Goal: Information Seeking & Learning: Compare options

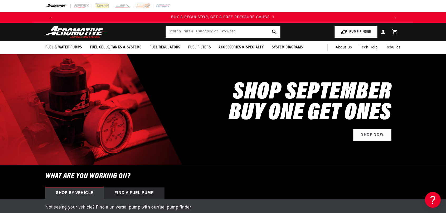
scroll to position [0, 334]
click at [216, 31] on input "text" at bounding box center [223, 32] width 114 height 12
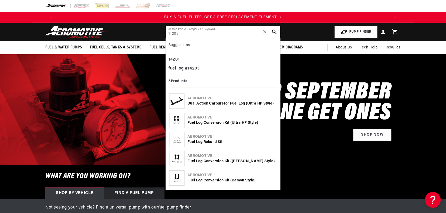
click at [198, 33] on input "14203" at bounding box center [223, 32] width 114 height 12
type input "14203"
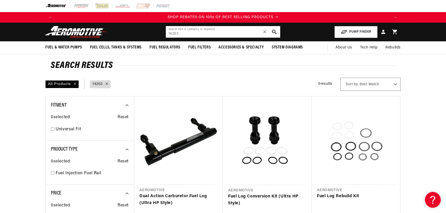
click at [184, 36] on input "14203" at bounding box center [223, 32] width 114 height 12
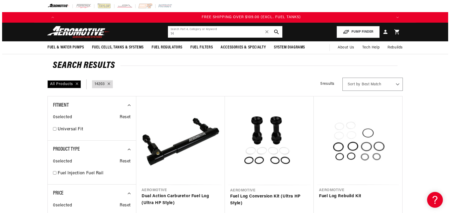
scroll to position [0, 1003]
click at [197, 33] on div "Close dialog NOT SO FAST! No time to browse? No problem. Sign up and we'll keep…" at bounding box center [225, 106] width 450 height 213
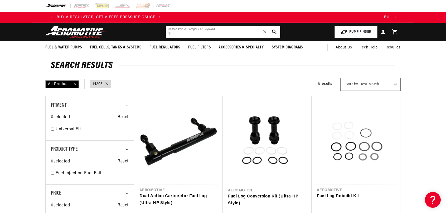
click at [188, 34] on input "14" at bounding box center [223, 32] width 114 height 12
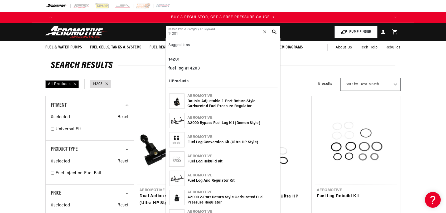
type input "14201"
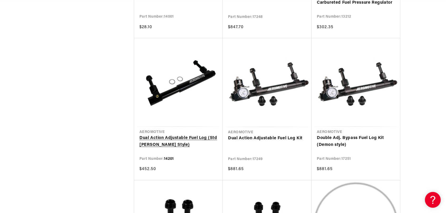
scroll to position [0, 669]
click at [180, 135] on link "Dual Action Adjustable Fuel Log (Std [PERSON_NAME] Style)" at bounding box center [178, 141] width 78 height 13
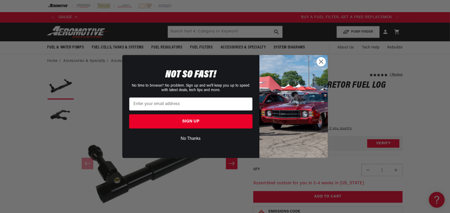
scroll to position [0, 256]
click at [321, 60] on circle "Close dialog" at bounding box center [321, 61] width 9 height 9
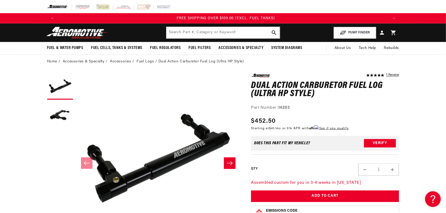
scroll to position [0, 1003]
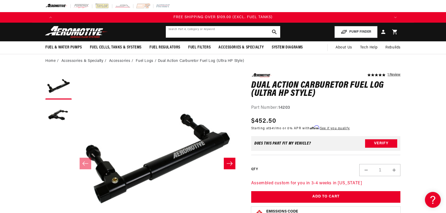
click at [213, 30] on input "text" at bounding box center [223, 32] width 114 height 12
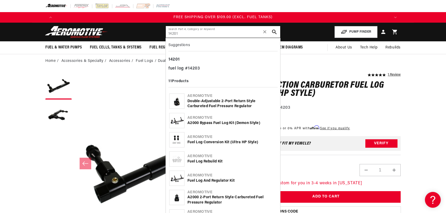
type input "14201"
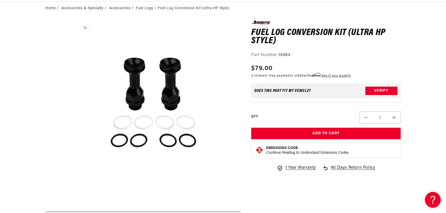
scroll to position [0, 0]
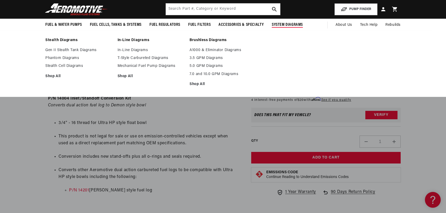
scroll to position [0, 0]
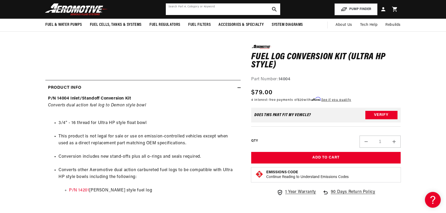
click at [204, 8] on input "text" at bounding box center [223, 9] width 114 height 12
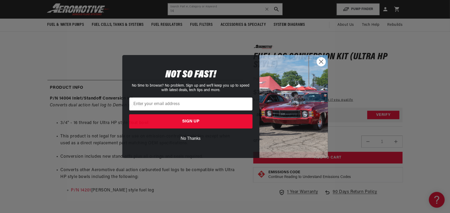
click at [322, 63] on icon "Close dialog" at bounding box center [321, 62] width 4 height 4
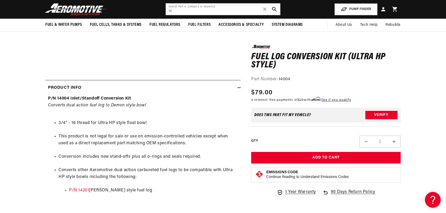
scroll to position [0, 669]
click at [178, 9] on input "14" at bounding box center [223, 9] width 114 height 12
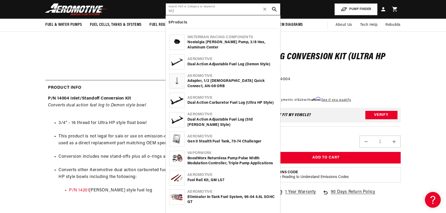
scroll to position [0, 1003]
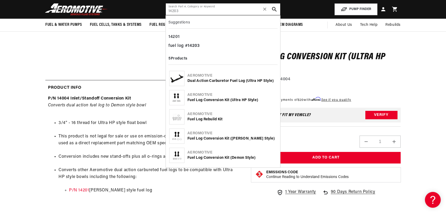
type input "14203"
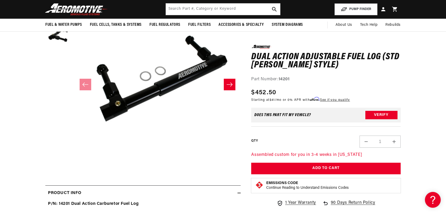
scroll to position [0, 669]
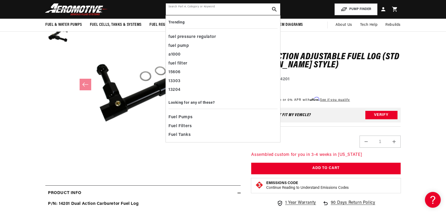
click at [182, 9] on input "text" at bounding box center [223, 9] width 114 height 12
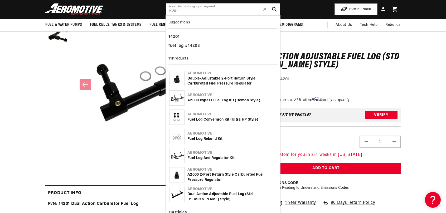
type input "14201"
drag, startPoint x: 211, startPoint y: 119, endPoint x: 198, endPoint y: 114, distance: 14.2
drag, startPoint x: 198, startPoint y: 114, endPoint x: 194, endPoint y: 120, distance: 7.0
drag, startPoint x: 194, startPoint y: 120, endPoint x: 184, endPoint y: 120, distance: 10.0
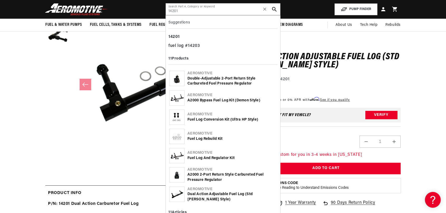
click at [184, 120] on img at bounding box center [177, 117] width 15 height 10
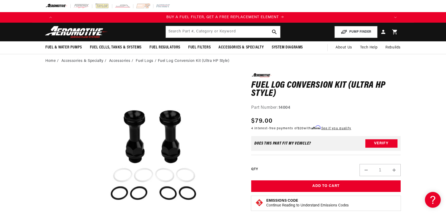
scroll to position [0, 334]
click at [197, 33] on input "text" at bounding box center [223, 32] width 114 height 12
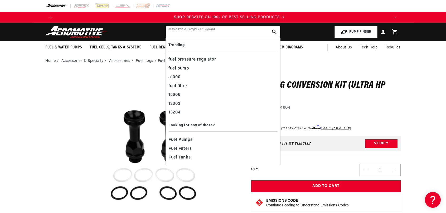
scroll to position [0, 669]
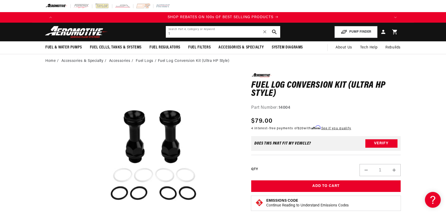
type input "1"
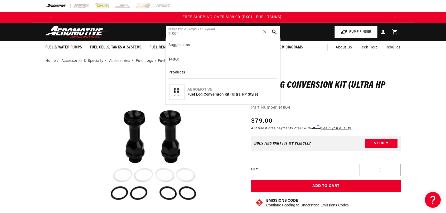
scroll to position [0, 1003]
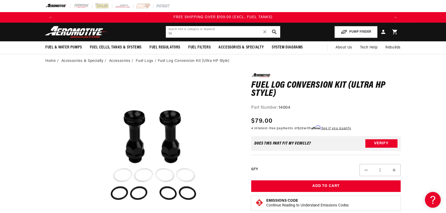
type input "1"
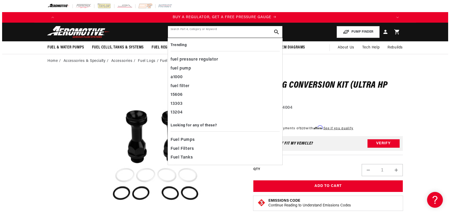
scroll to position [0, 0]
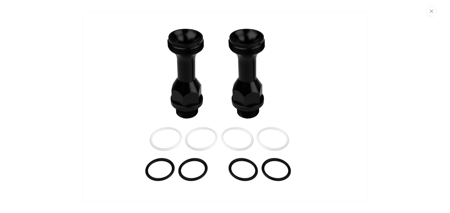
click at [238, 94] on img "Media gallery" at bounding box center [225, 107] width 285 height 190
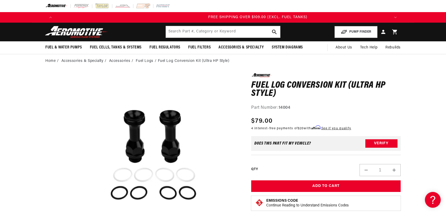
scroll to position [0, 1003]
click at [206, 28] on input "text" at bounding box center [223, 32] width 114 height 12
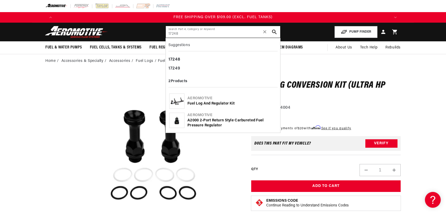
type input "17248"
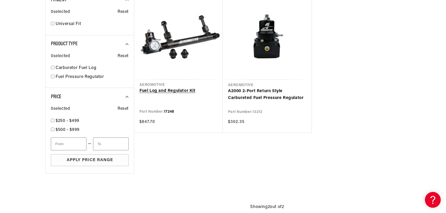
click at [185, 91] on link "Fuel Log and Regulator Kit" at bounding box center [178, 91] width 78 height 7
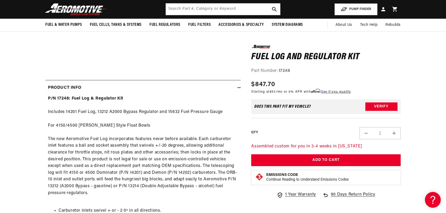
scroll to position [0, 1003]
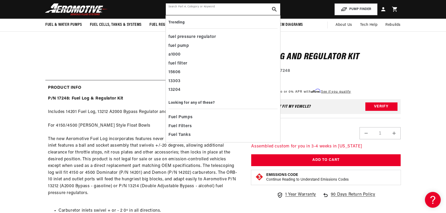
click at [189, 8] on input "text" at bounding box center [223, 9] width 114 height 12
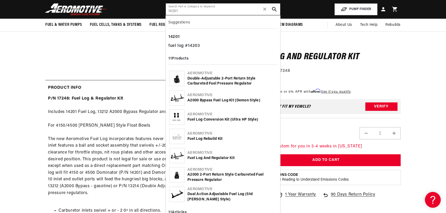
type input "14201"
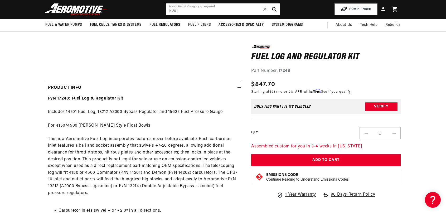
scroll to position [0, 736]
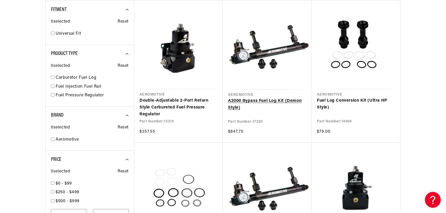
scroll to position [105, 0]
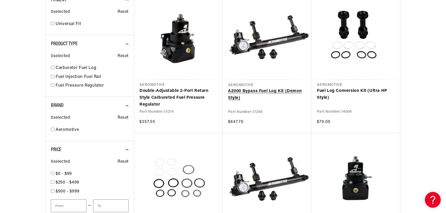
click at [266, 90] on link "A2000 Bypass Fuel Log Kit (Demon Style)" at bounding box center [267, 94] width 78 height 13
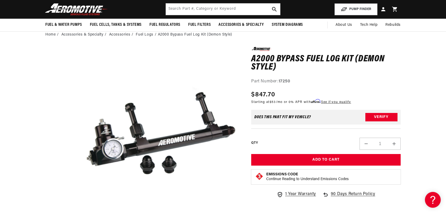
scroll to position [0, 669]
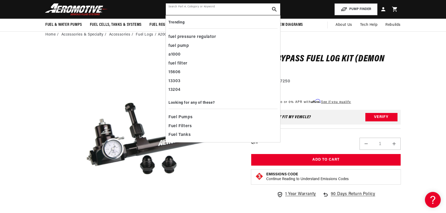
click at [208, 12] on input "text" at bounding box center [223, 9] width 114 height 12
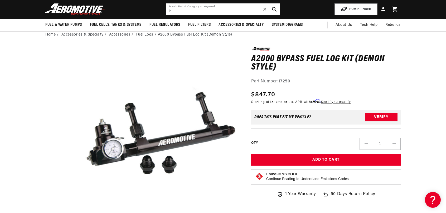
scroll to position [0, 0]
click at [207, 14] on input "14" at bounding box center [223, 9] width 114 height 12
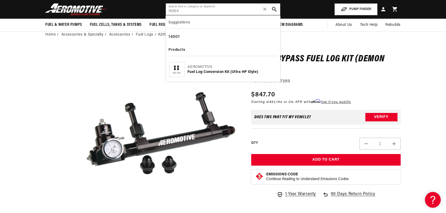
type input "14004"
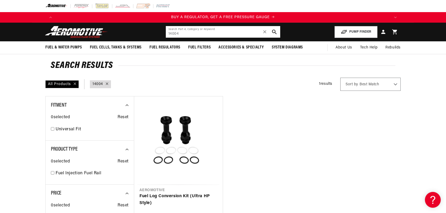
click at [200, 33] on input "14004" at bounding box center [223, 32] width 114 height 12
paste input "201"
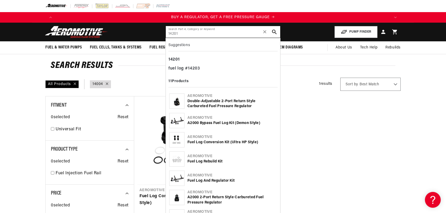
type input "14201"
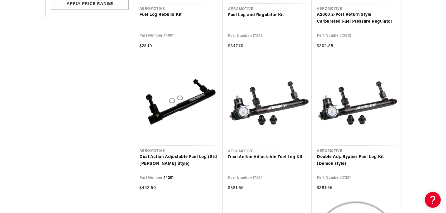
scroll to position [343, 0]
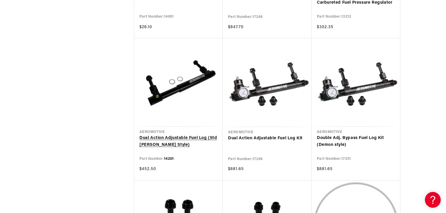
click at [179, 139] on link "Dual Action Adjustable Fuel Log (Std [PERSON_NAME] Style)" at bounding box center [178, 141] width 78 height 13
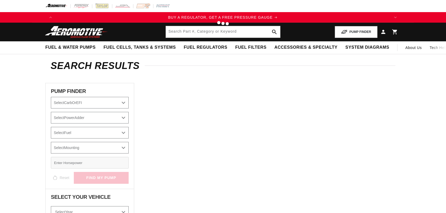
type input "14201"
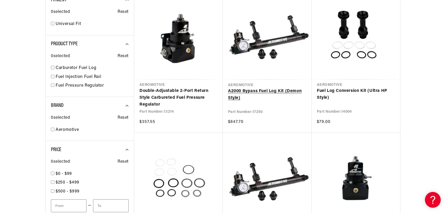
click at [265, 89] on link "A2000 Bypass Fuel Log Kit (Demon Style)" at bounding box center [267, 94] width 78 height 13
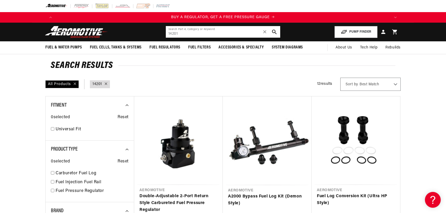
click at [199, 29] on input "14201" at bounding box center [223, 32] width 114 height 12
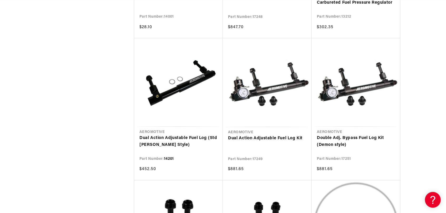
scroll to position [0, 334]
click at [195, 140] on link "Dual Action Adjustable Fuel Log (Std Holley Style)" at bounding box center [178, 141] width 78 height 13
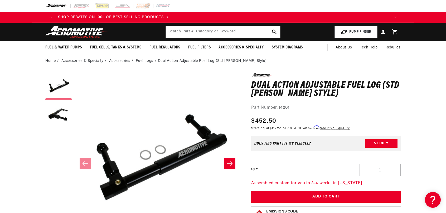
scroll to position [0, 405]
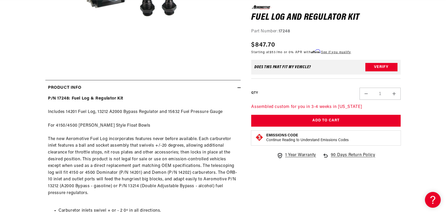
click at [76, 109] on div "P/N 17248: Fuel Log & Regulator Kit Includes 14201 Fuel Log, 13212 A2000 Bypass…" at bounding box center [142, 191] width 195 height 193
drag, startPoint x: 76, startPoint y: 112, endPoint x: 67, endPoint y: 113, distance: 9.9
click at [67, 113] on div "P/N 17248: Fuel Log & Regulator Kit Includes 14201 Fuel Log, 13212 A2000 Bypass…" at bounding box center [142, 191] width 195 height 193
copy div "14201"
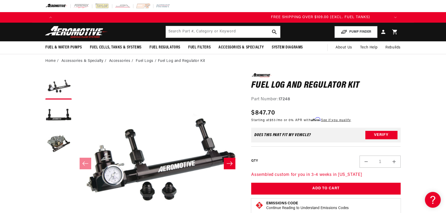
scroll to position [0, 958]
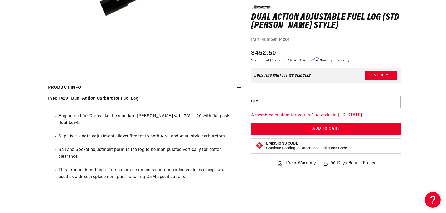
scroll to position [0, 15]
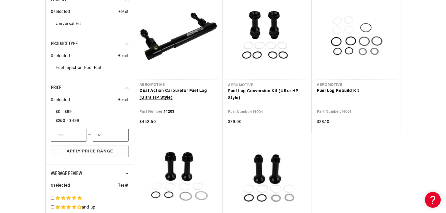
click at [174, 92] on link "Dual Action Carburetor Fuel Log (Ultra HP Style)" at bounding box center [178, 94] width 78 height 13
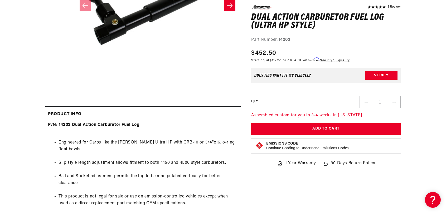
scroll to position [0, 344]
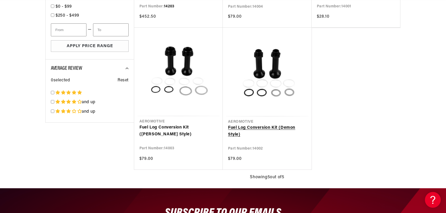
scroll to position [0, 334]
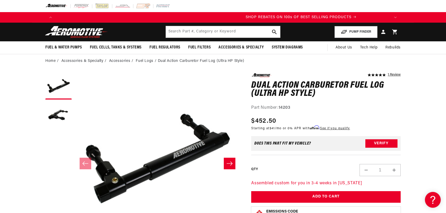
scroll to position [0, 634]
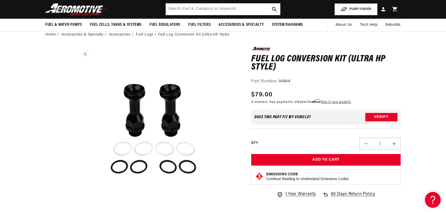
scroll to position [0, 0]
click at [343, 78] on div "Part Number: 14004" at bounding box center [326, 81] width 150 height 7
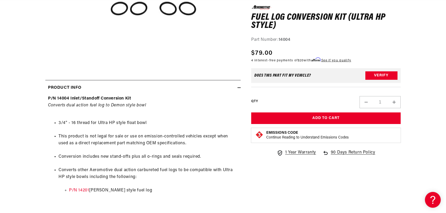
scroll to position [0, 334]
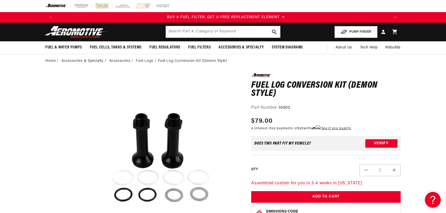
scroll to position [0, 334]
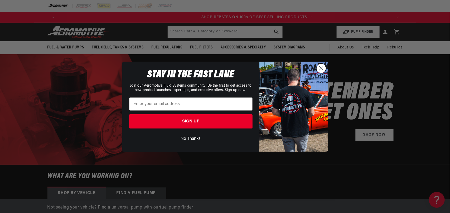
scroll to position [0, 669]
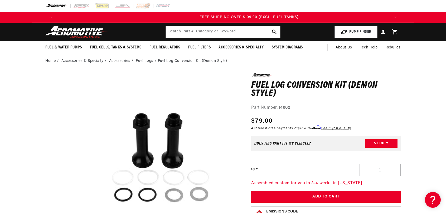
scroll to position [0, 1003]
